Goal: Find contact information: Find contact information

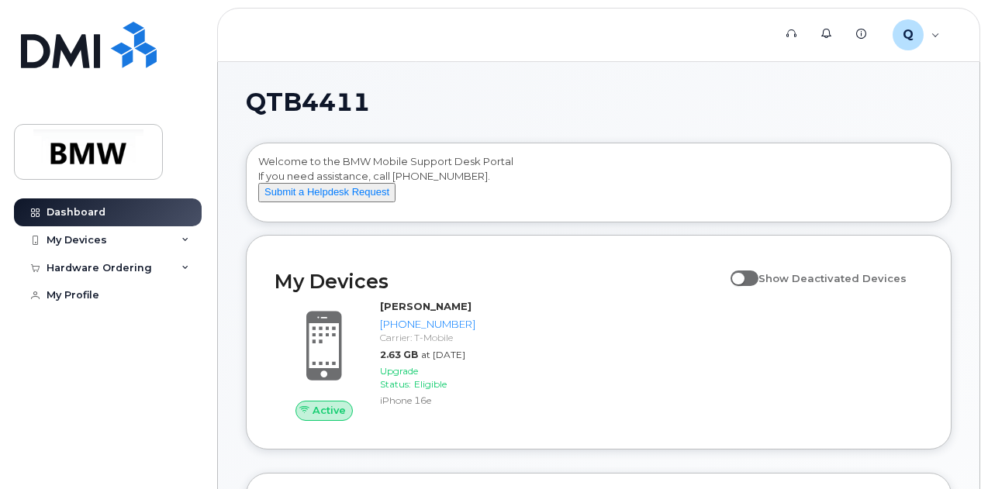
click at [559, 209] on div "Welcome to the BMW Mobile Support Desk Portal If you need assistance, call 800-…" at bounding box center [598, 185] width 681 height 62
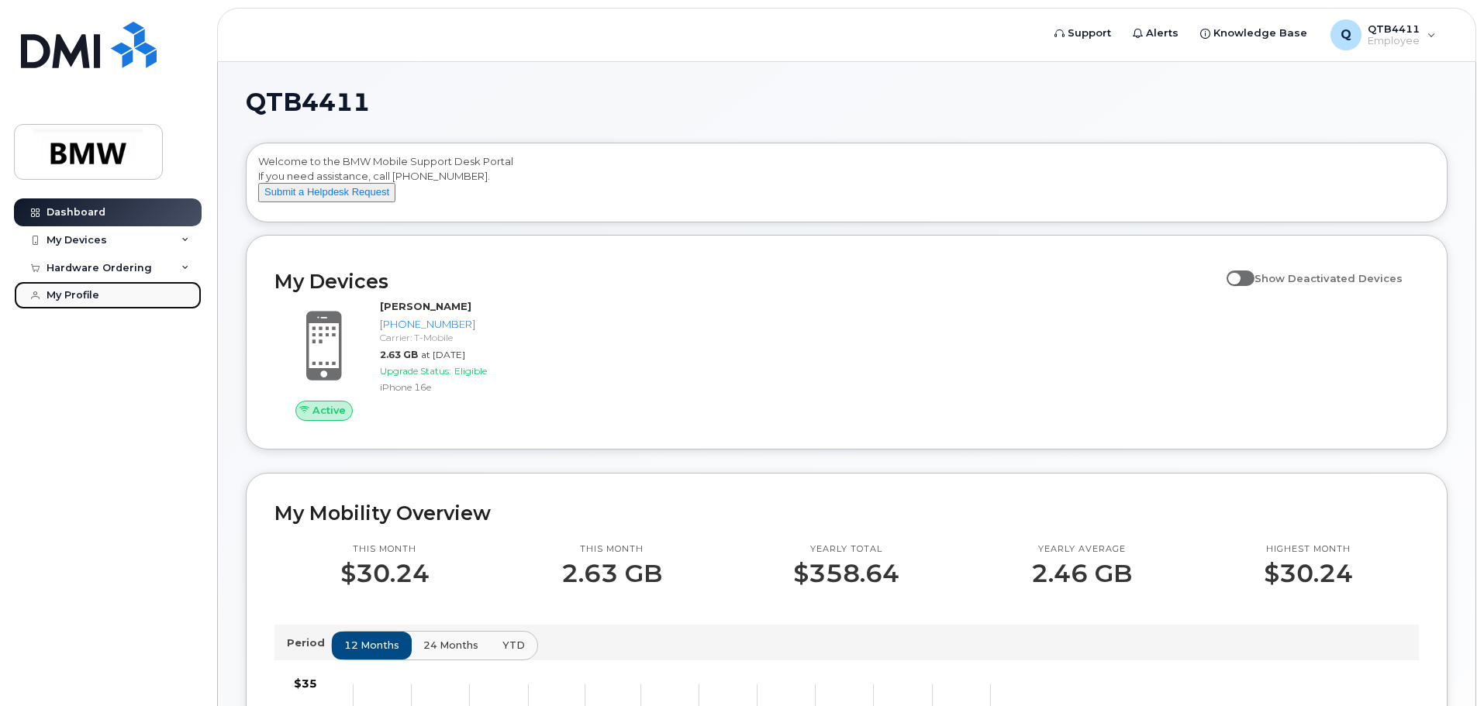
click at [75, 295] on div "My Profile" at bounding box center [73, 295] width 53 height 12
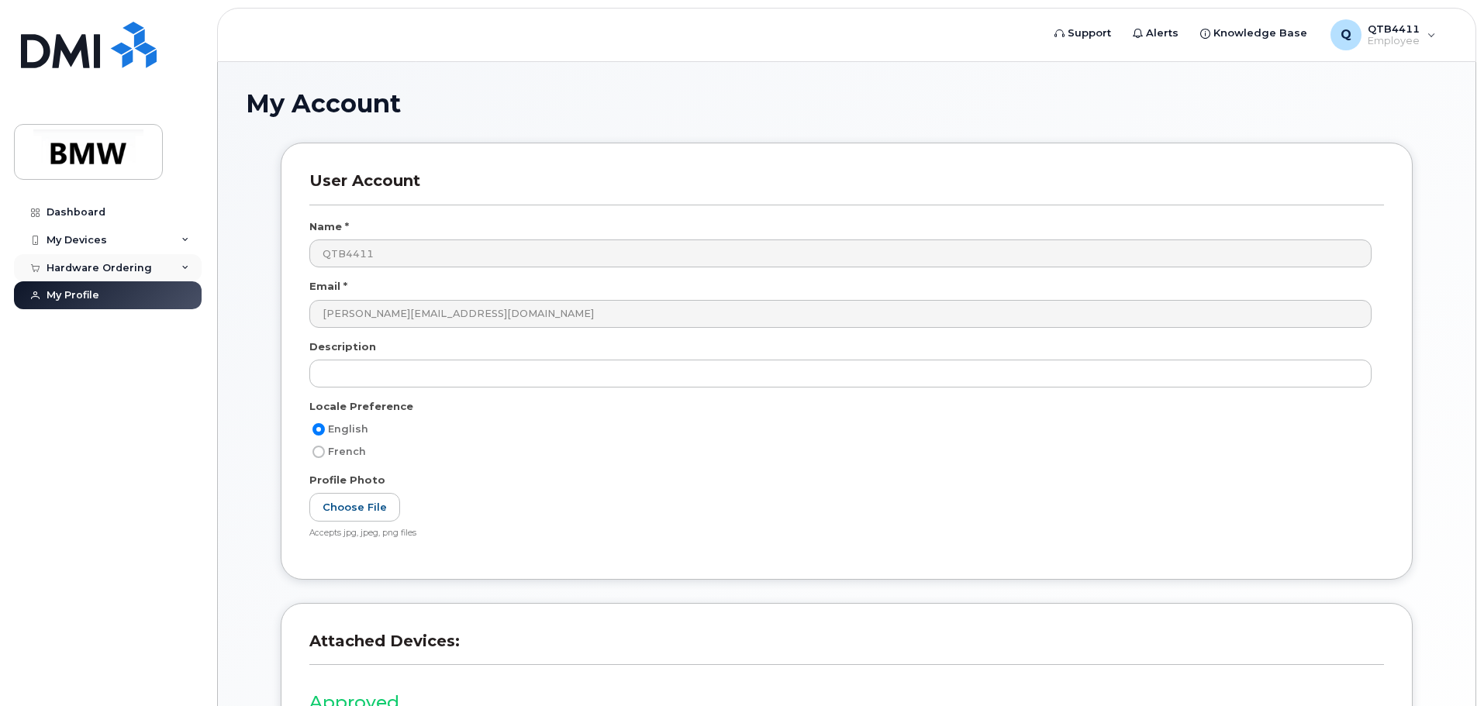
click at [175, 271] on div "Hardware Ordering" at bounding box center [108, 268] width 188 height 28
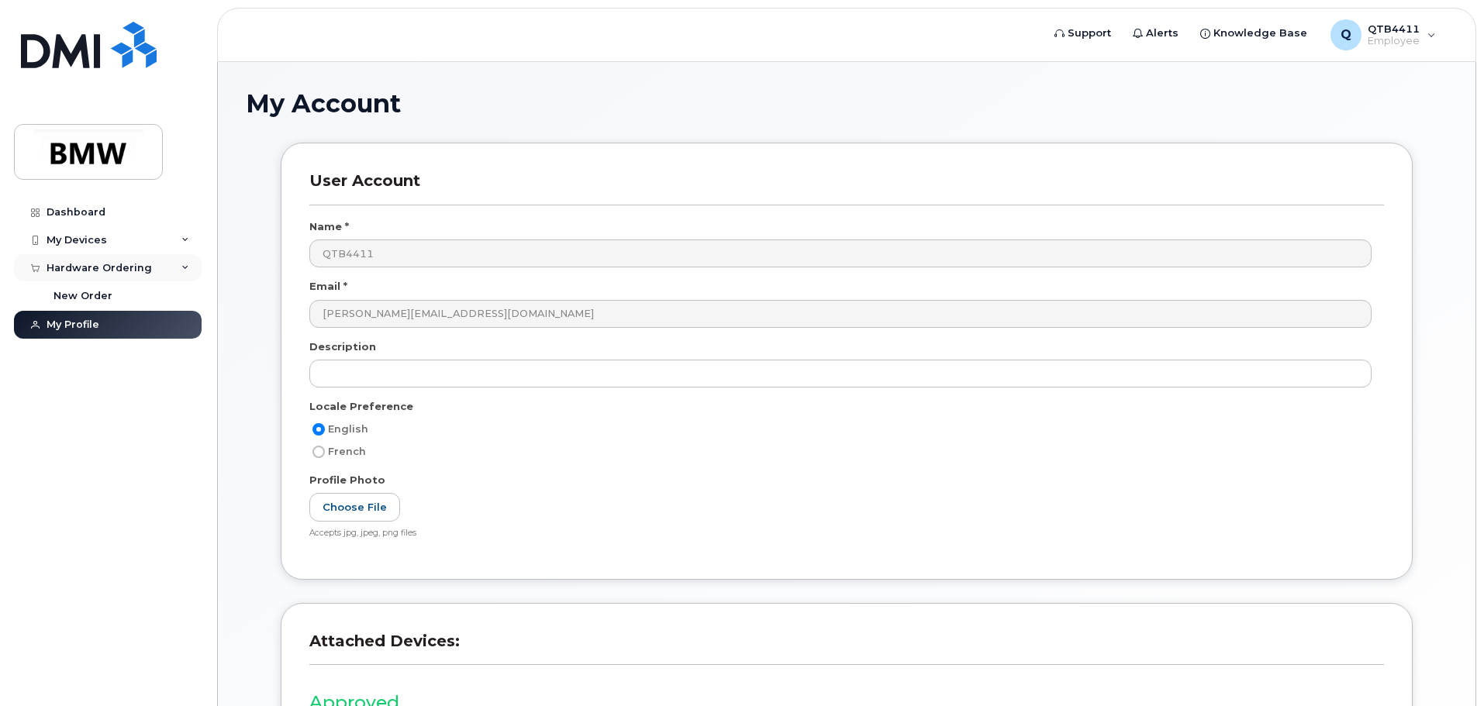
click at [180, 262] on div "Hardware Ordering" at bounding box center [108, 268] width 188 height 28
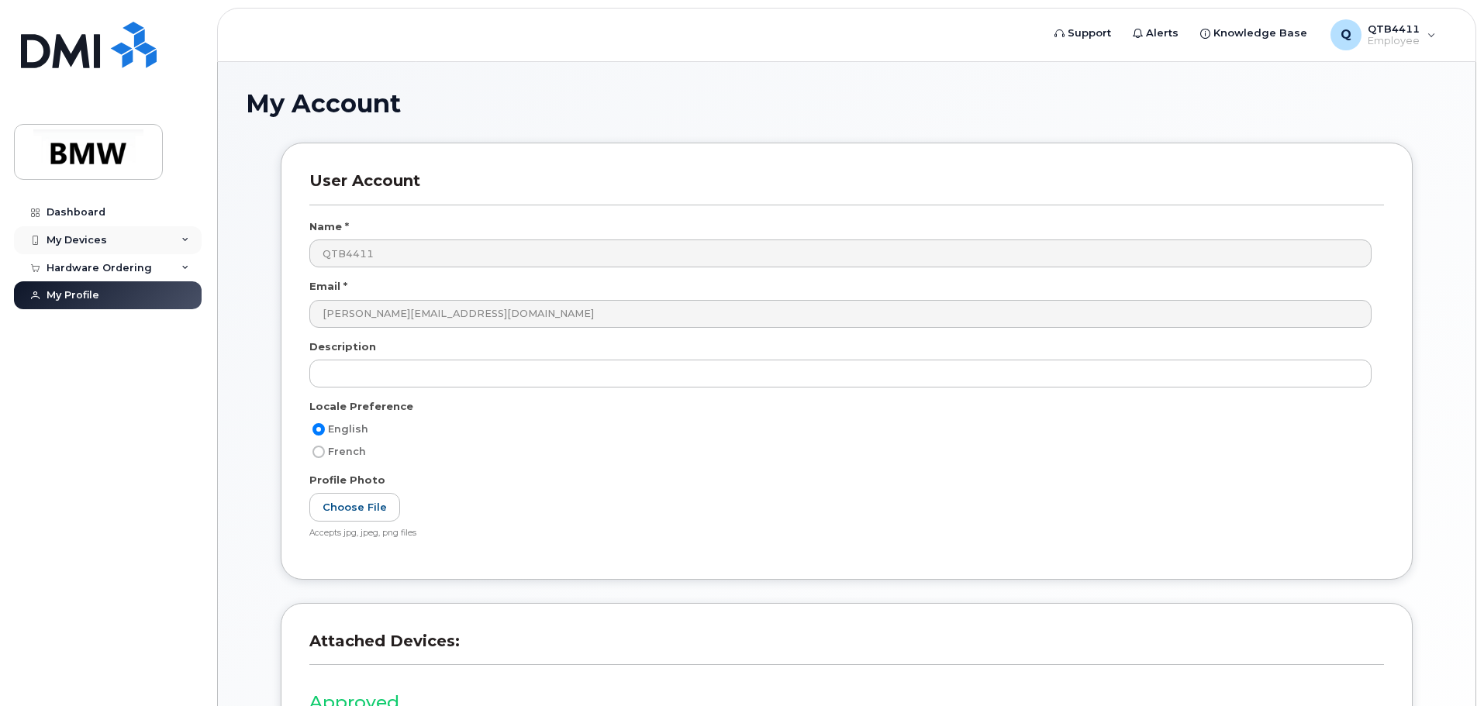
click at [185, 238] on icon at bounding box center [185, 241] width 8 height 8
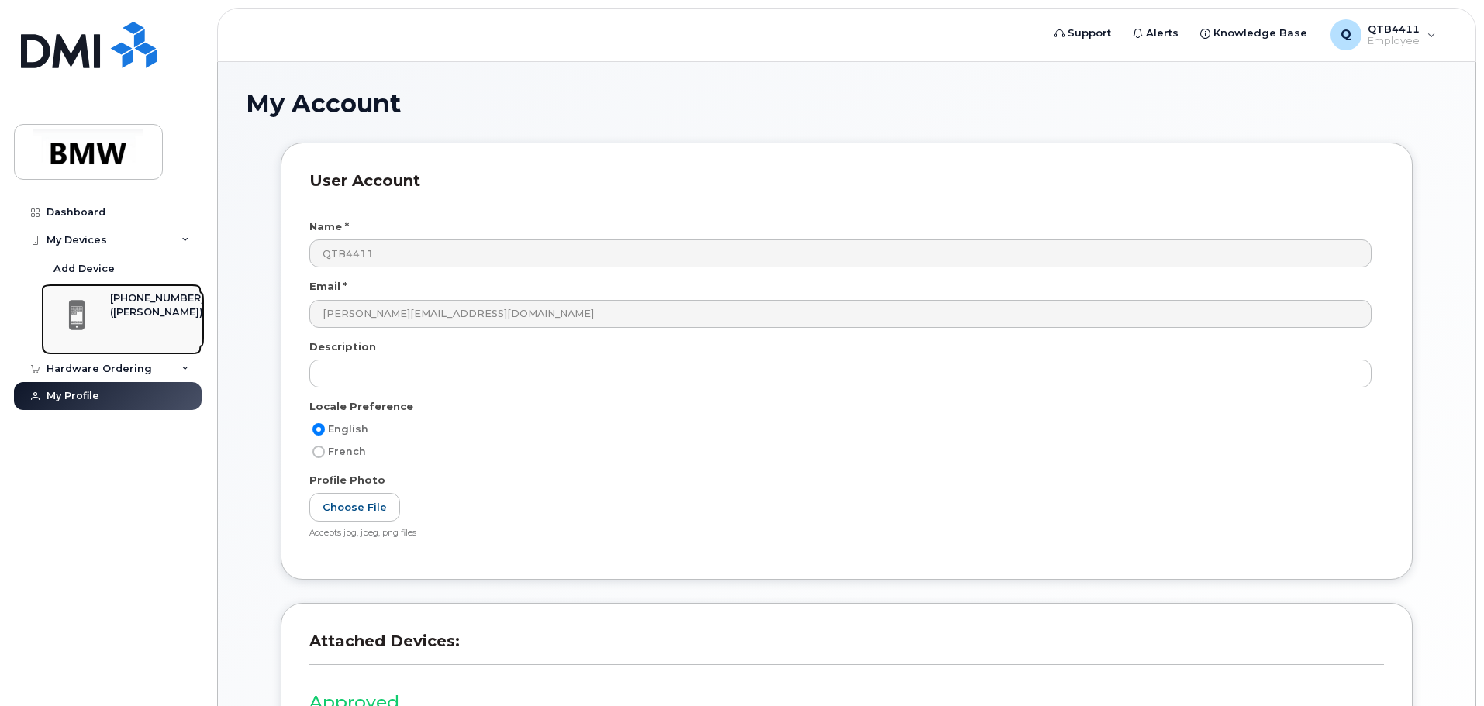
click at [133, 293] on div "[PHONE_NUMBER]" at bounding box center [157, 299] width 95 height 14
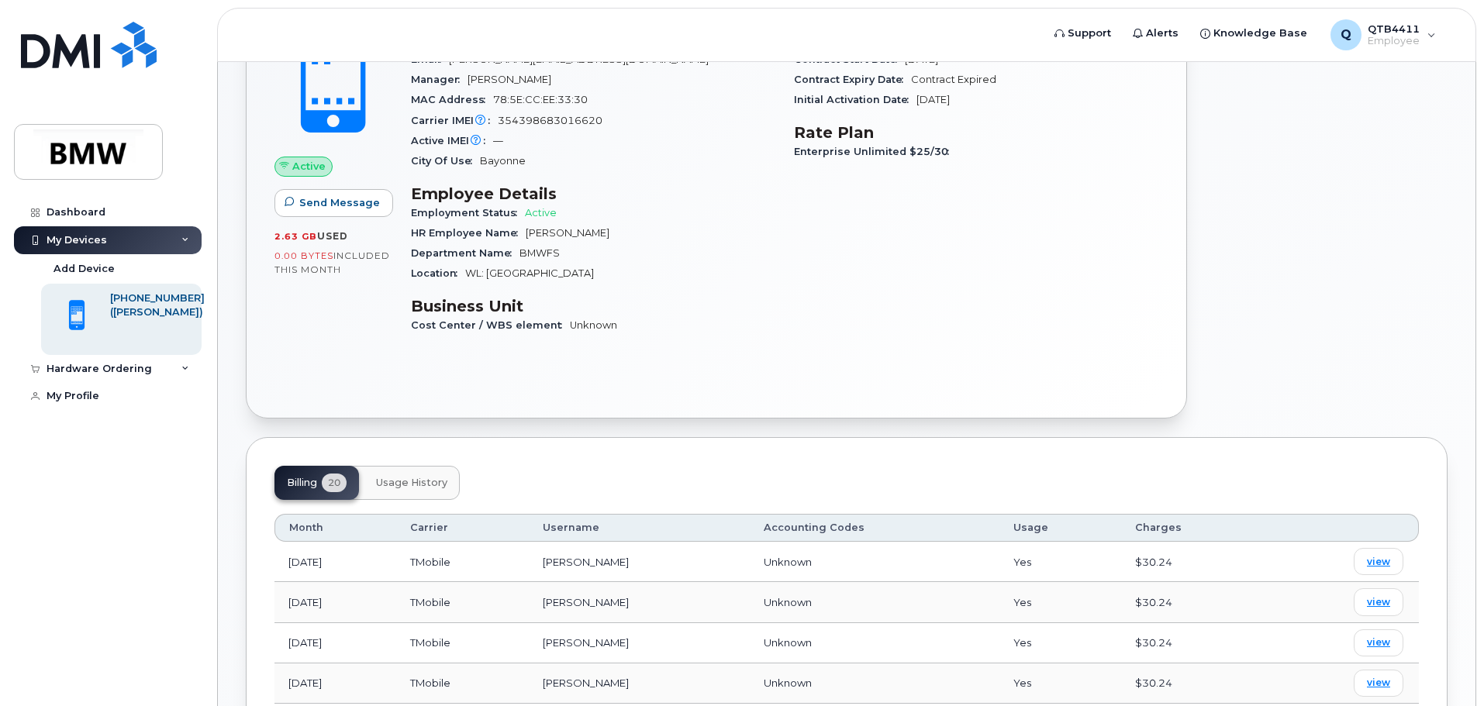
scroll to position [233, 0]
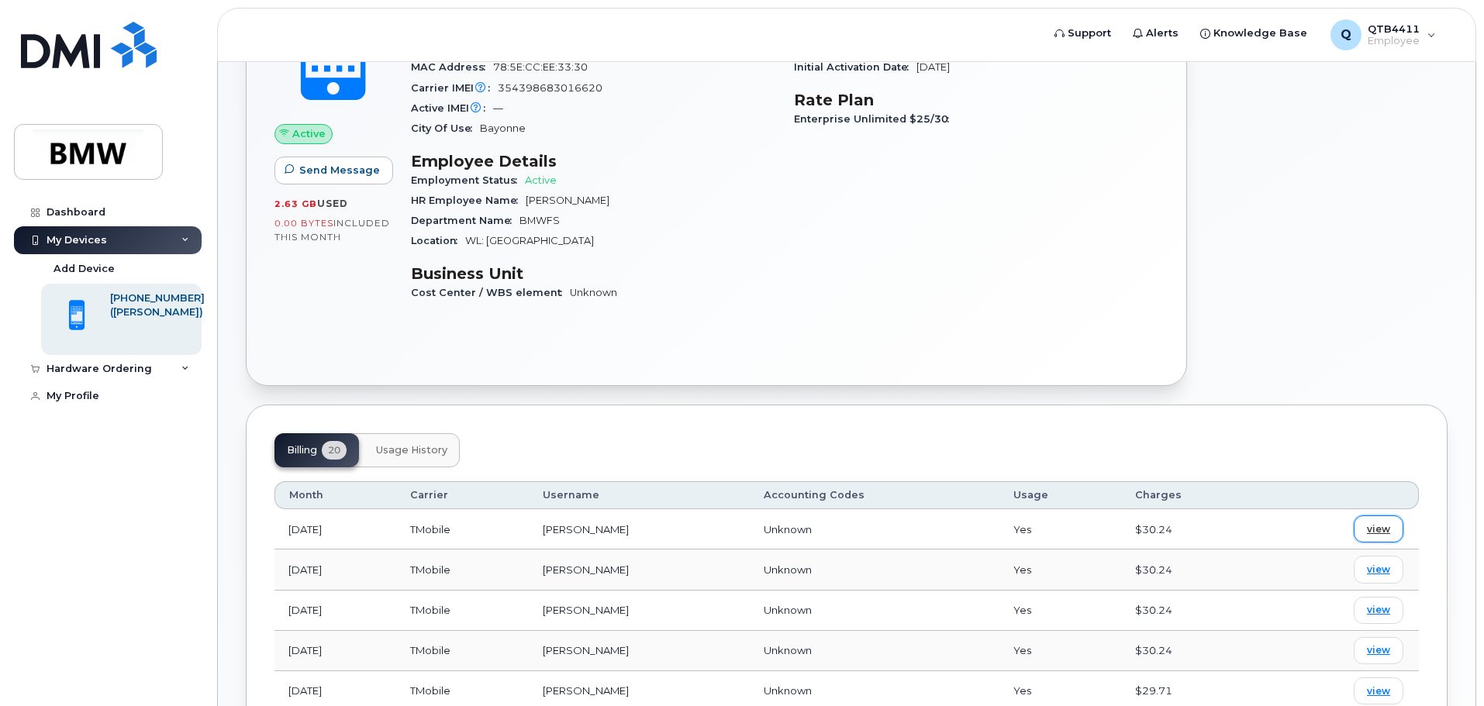
click at [1376, 527] on span "view" at bounding box center [1378, 530] width 23 height 14
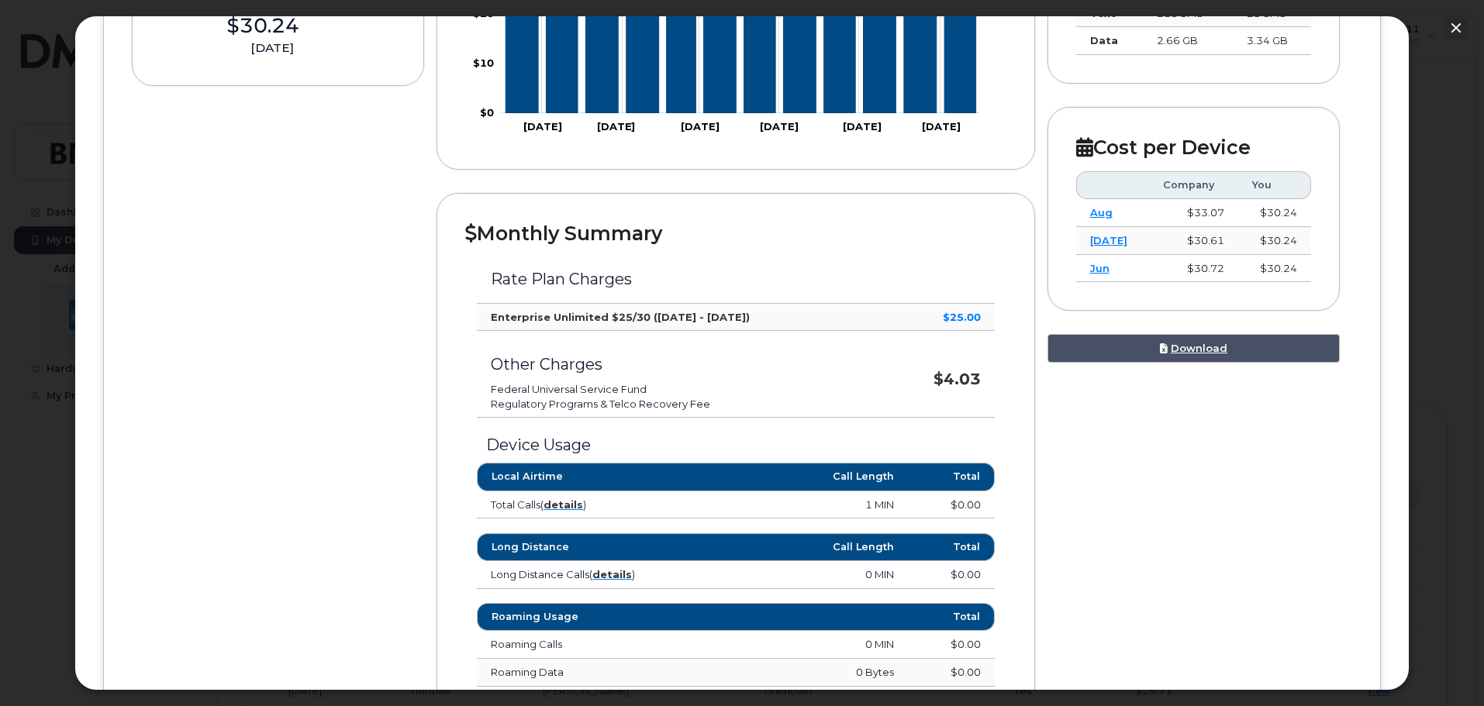
scroll to position [388, 0]
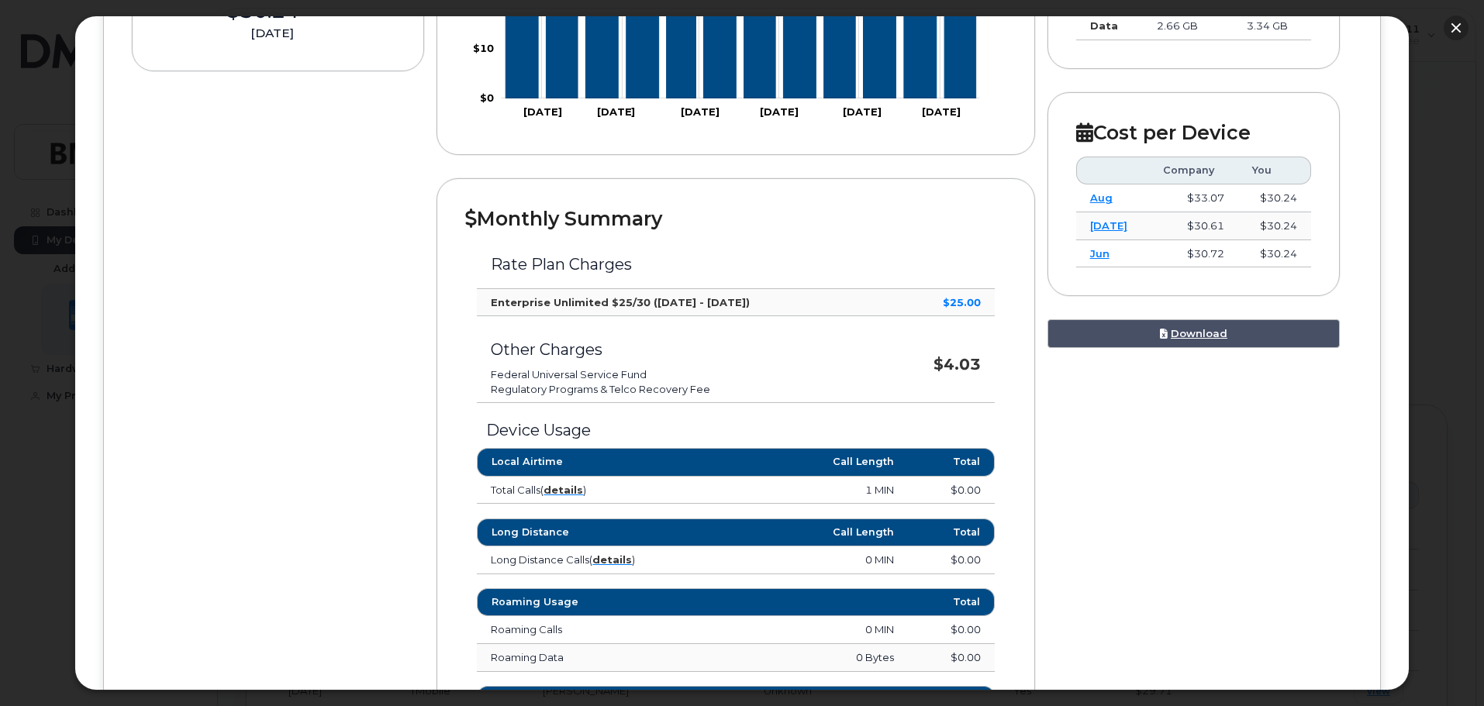
click at [1460, 34] on button "button" at bounding box center [1456, 28] width 25 height 25
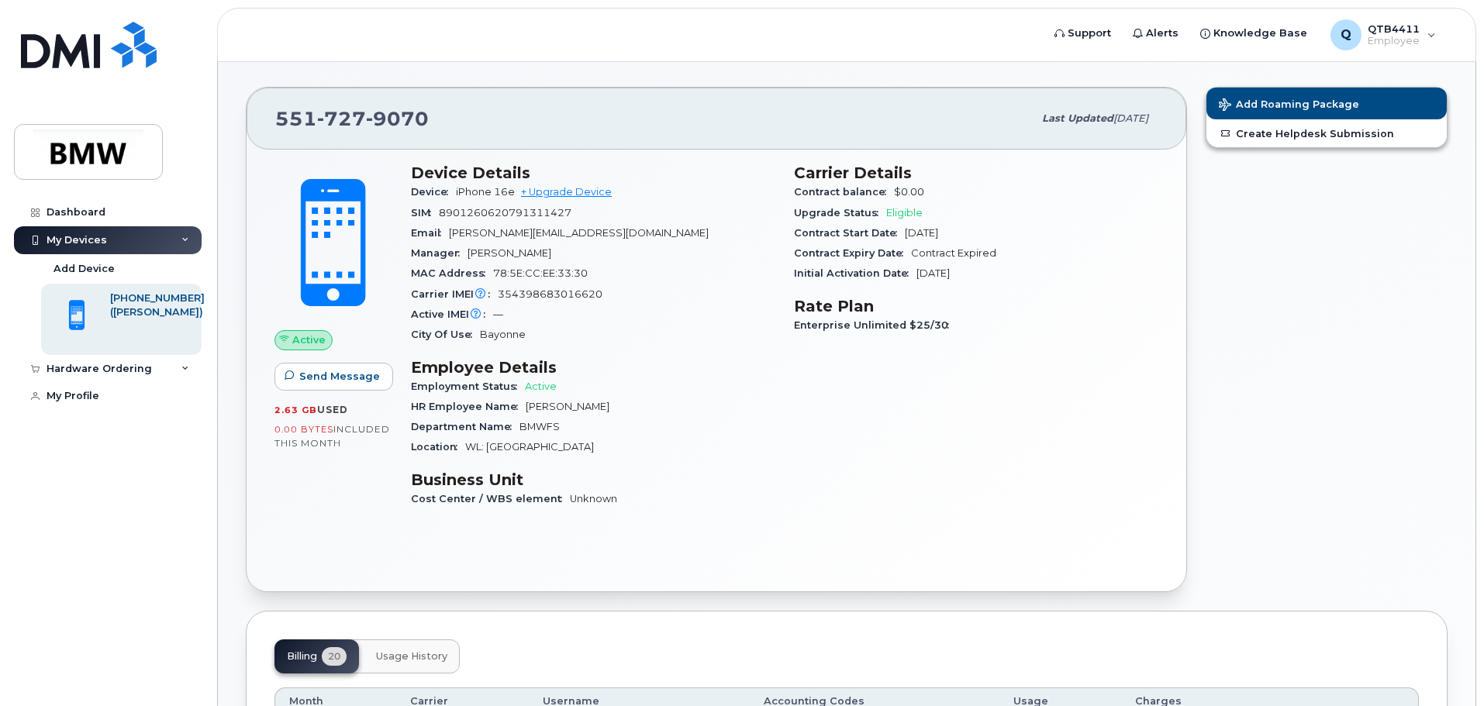
scroll to position [0, 0]
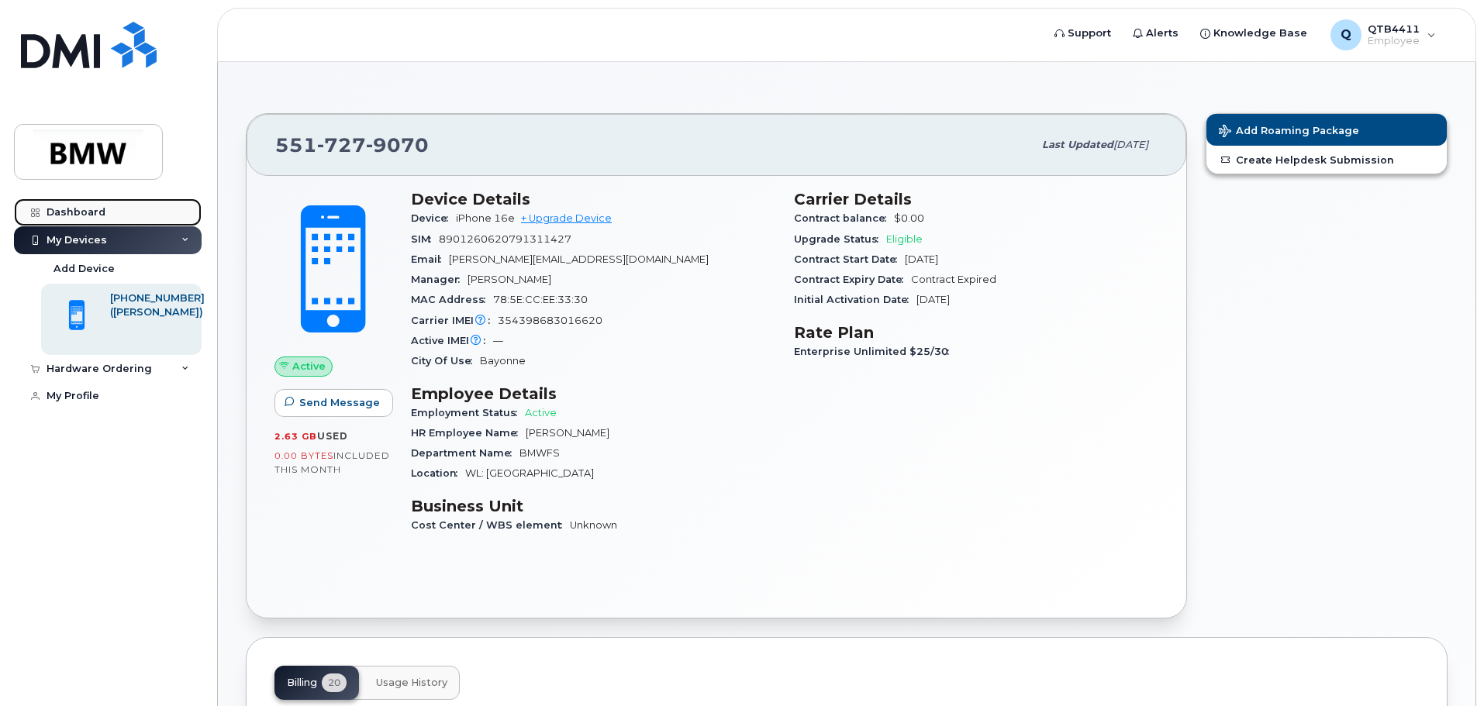
click at [89, 212] on div "Dashboard" at bounding box center [76, 212] width 59 height 12
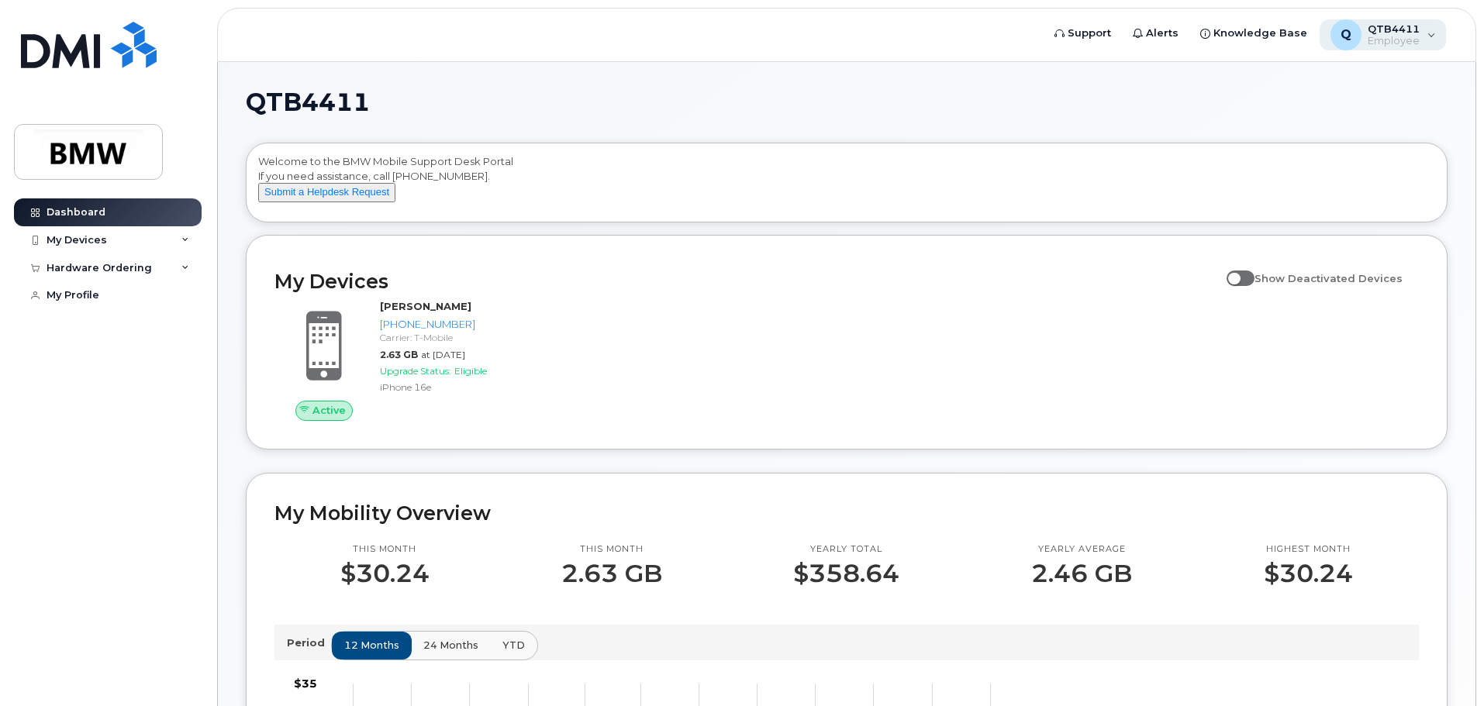
click at [1429, 26] on div "Q QTB4411 Employee" at bounding box center [1383, 34] width 127 height 31
